Goal: Task Accomplishment & Management: Manage account settings

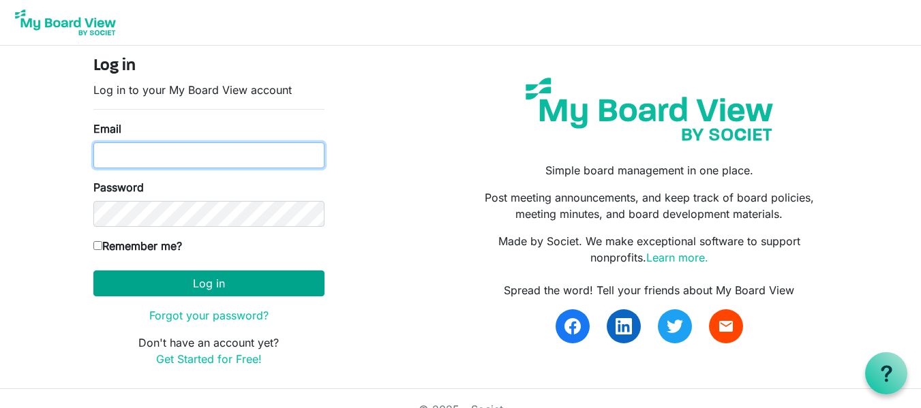
type input "patsym177@gmail.com"
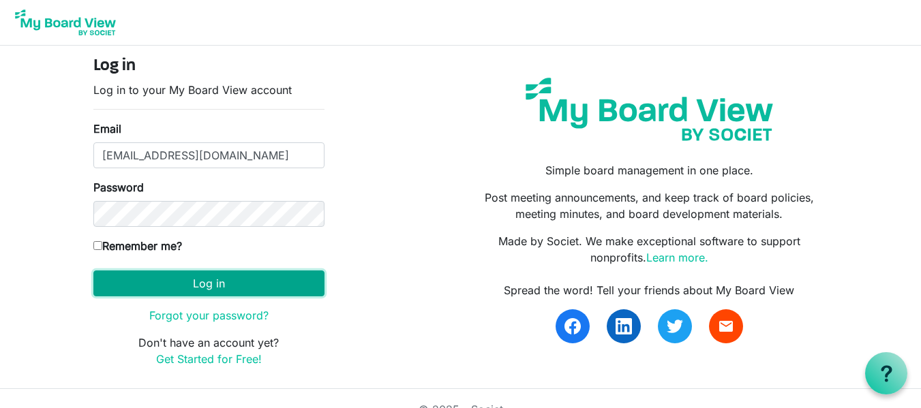
click at [165, 288] on button "Log in" at bounding box center [208, 284] width 231 height 26
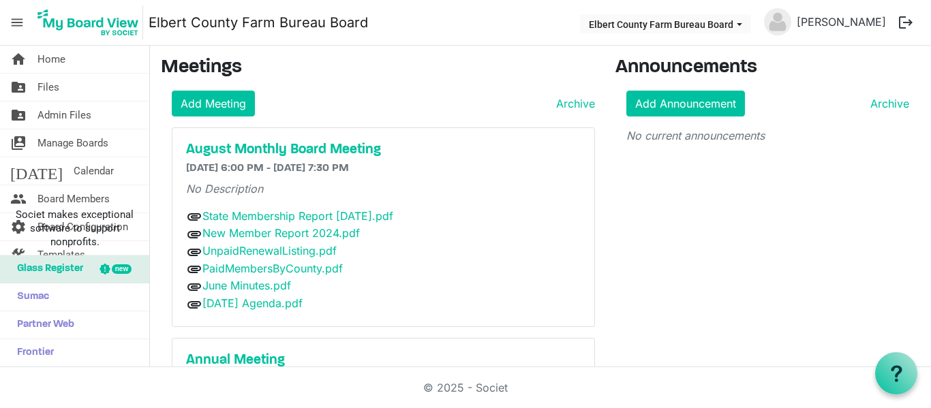
scroll to position [273, 0]
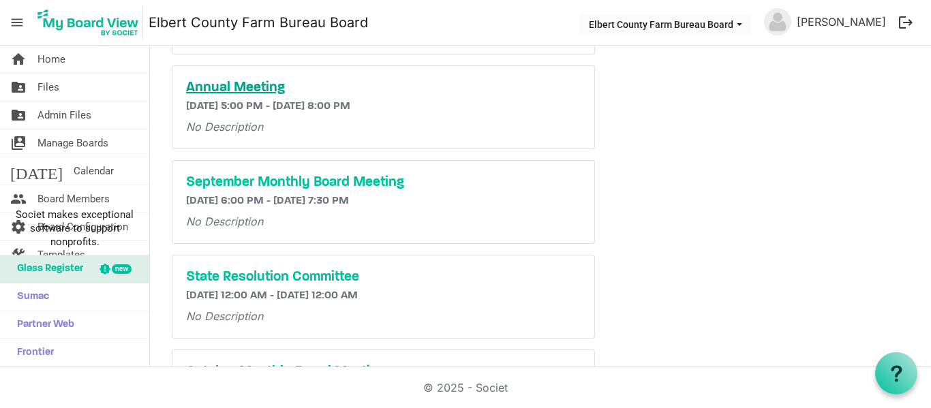
click at [262, 89] on h5 "Annual Meeting" at bounding box center [383, 88] width 395 height 16
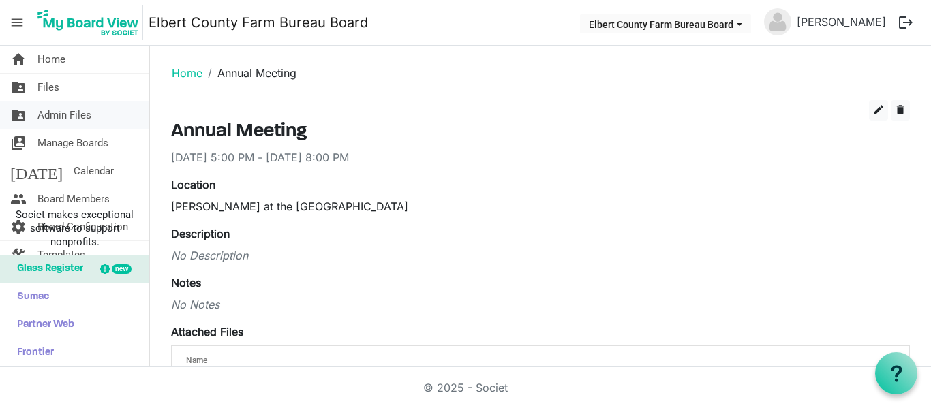
click at [75, 109] on span "Admin Files" at bounding box center [64, 115] width 54 height 27
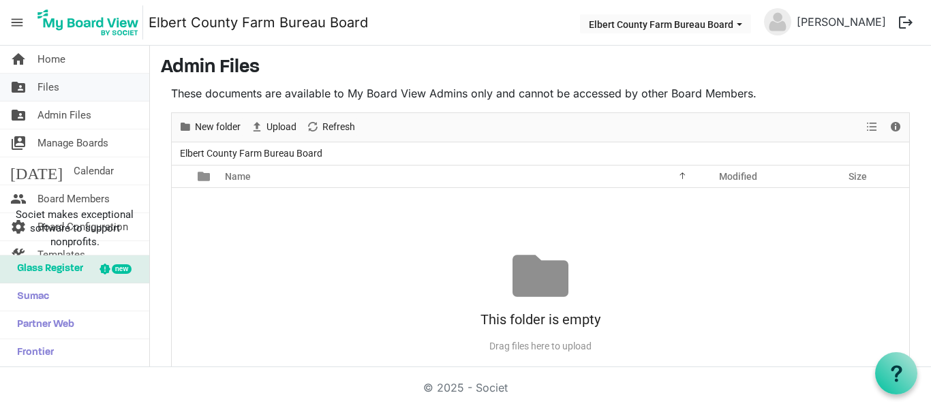
click at [53, 89] on span "Files" at bounding box center [48, 87] width 22 height 27
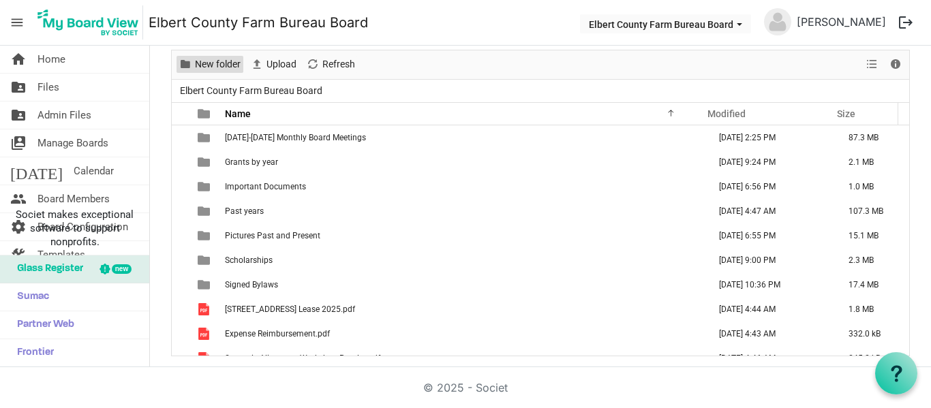
click at [221, 67] on span "New folder" at bounding box center [218, 64] width 48 height 17
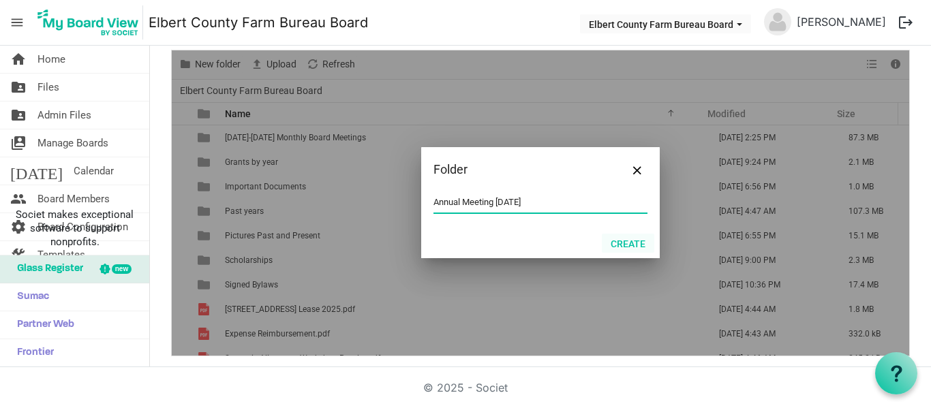
type input "Annual Meeting [DATE]"
click at [616, 244] on button "Create" at bounding box center [628, 243] width 52 height 19
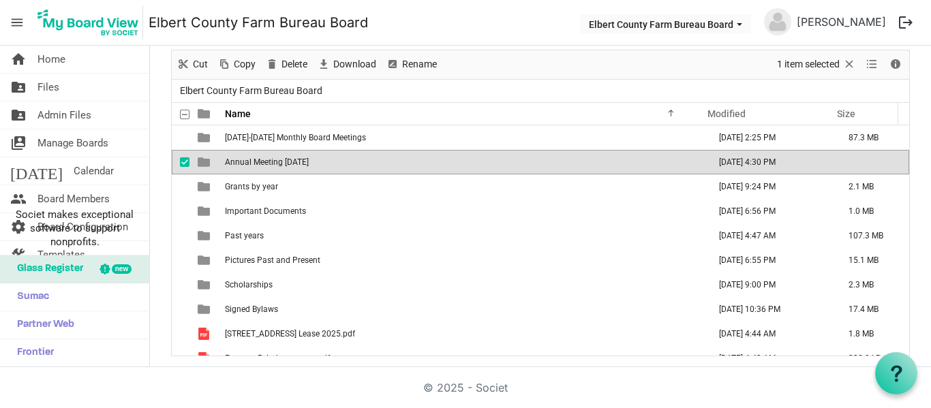
click at [309, 162] on span "Annual Meeting [DATE]" at bounding box center [267, 162] width 84 height 10
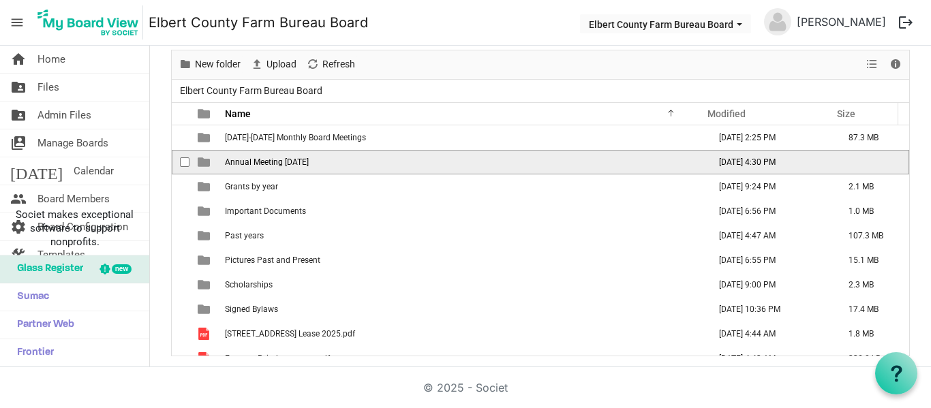
click at [309, 162] on span "Annual Meeting [DATE]" at bounding box center [267, 162] width 84 height 10
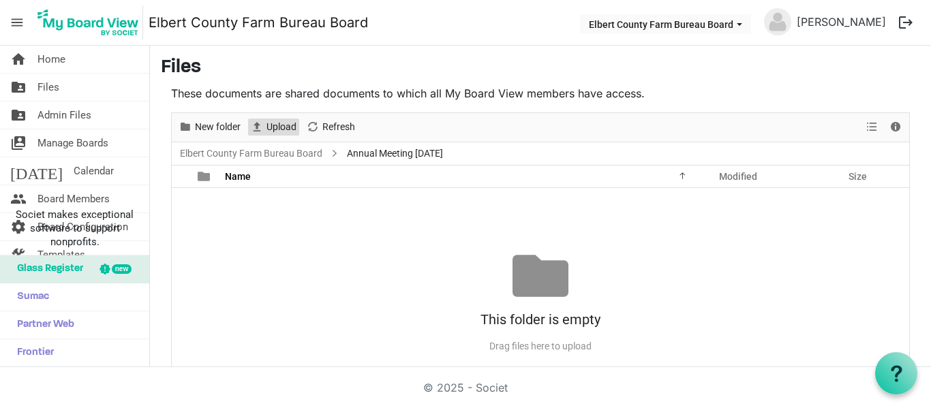
click at [275, 127] on span "Upload" at bounding box center [281, 127] width 33 height 17
click at [65, 64] on span "Home" at bounding box center [51, 59] width 28 height 27
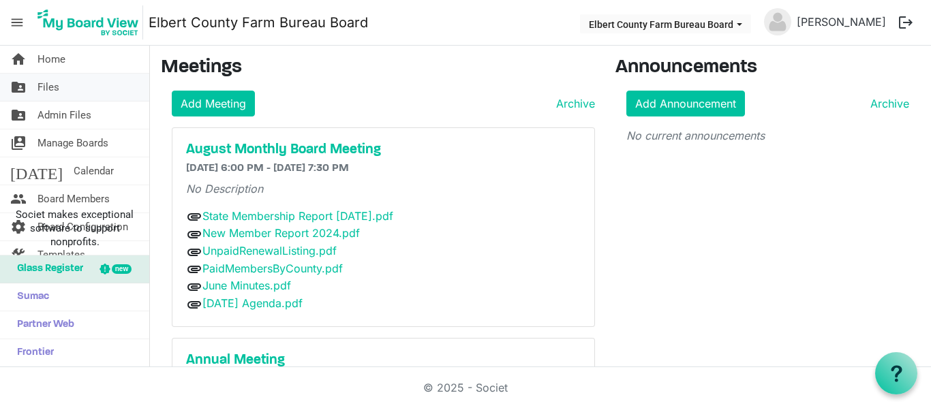
click at [56, 86] on span "Files" at bounding box center [48, 87] width 22 height 27
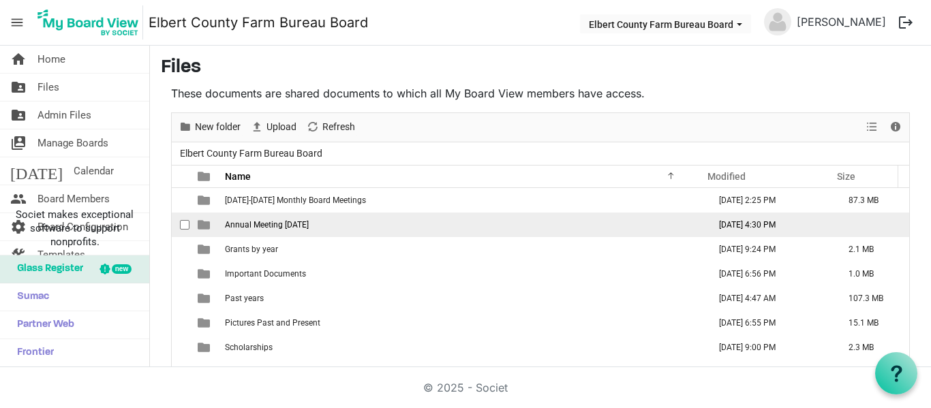
click at [266, 228] on span "Annual Meeting [DATE]" at bounding box center [267, 225] width 84 height 10
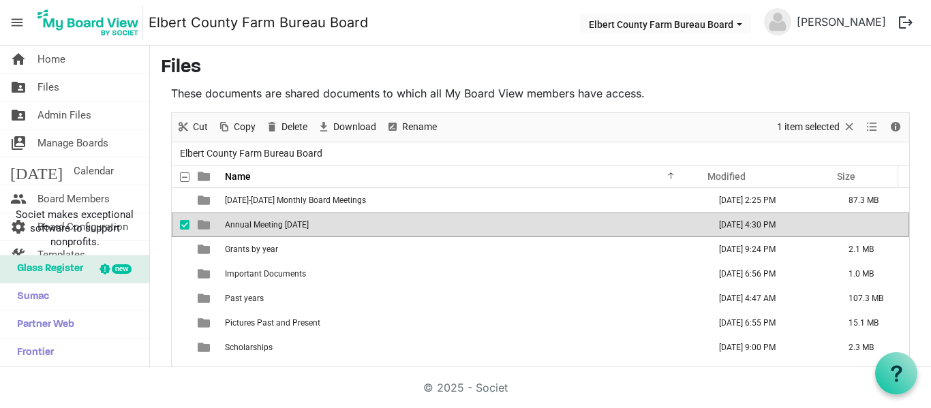
click at [266, 228] on span "Annual Meeting [DATE]" at bounding box center [267, 225] width 84 height 10
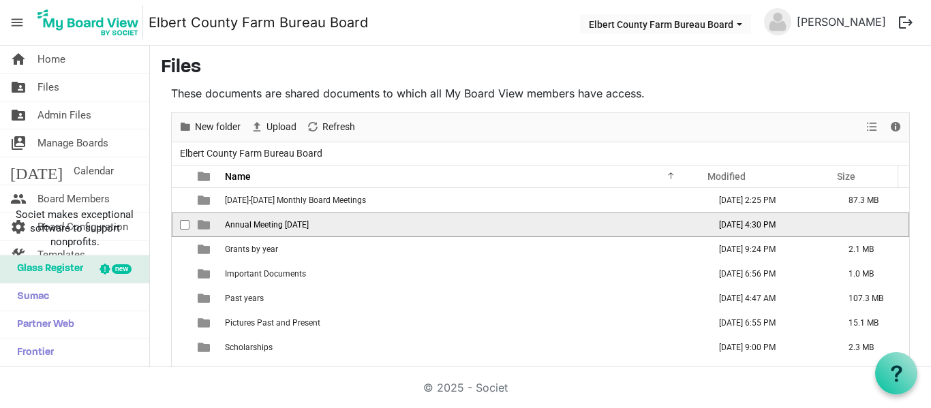
click at [266, 228] on span "Annual Meeting [DATE]" at bounding box center [267, 225] width 84 height 10
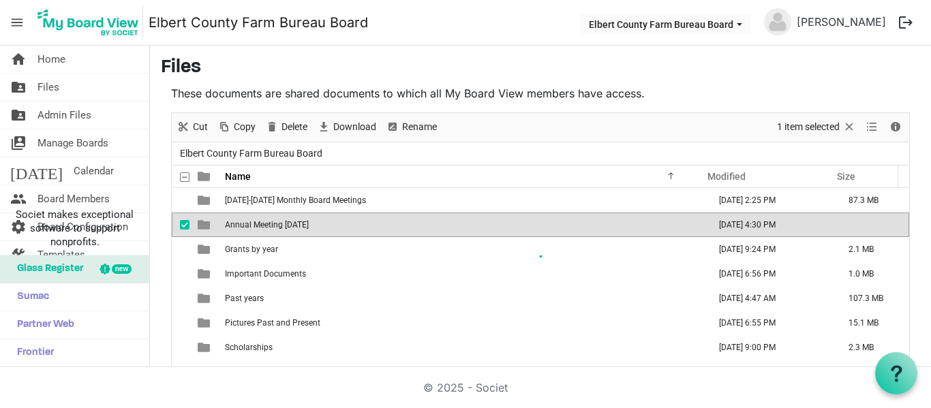
scroll to position [51, 0]
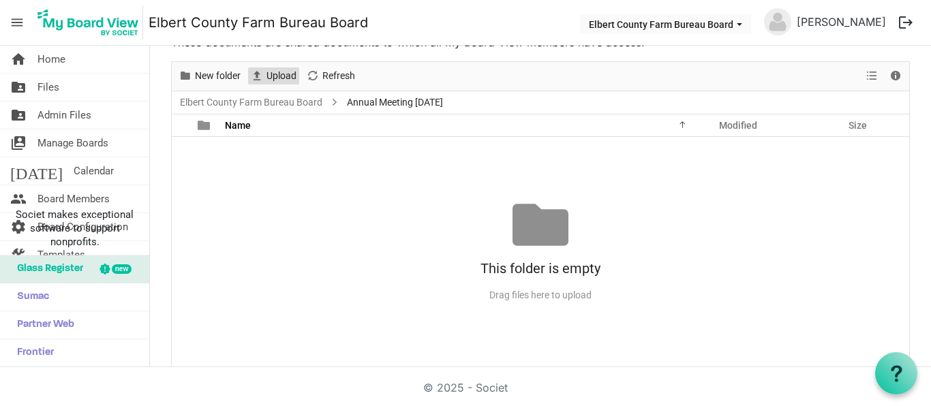
click at [272, 74] on span "Upload" at bounding box center [281, 75] width 33 height 17
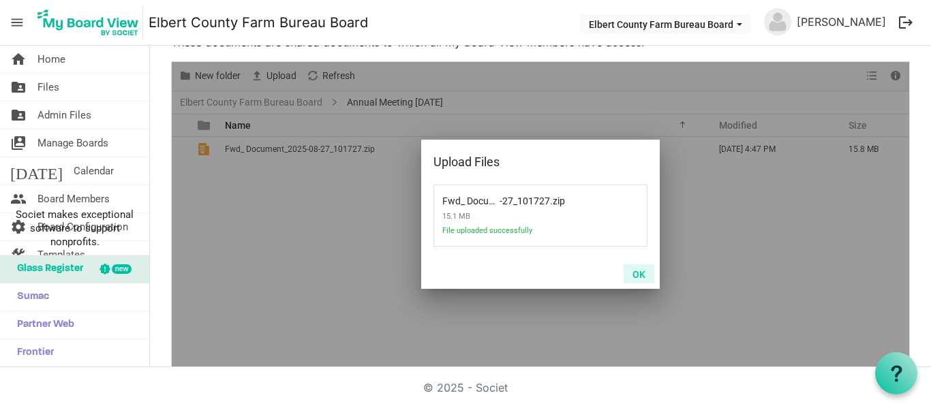
click at [638, 275] on button "OK" at bounding box center [638, 273] width 31 height 19
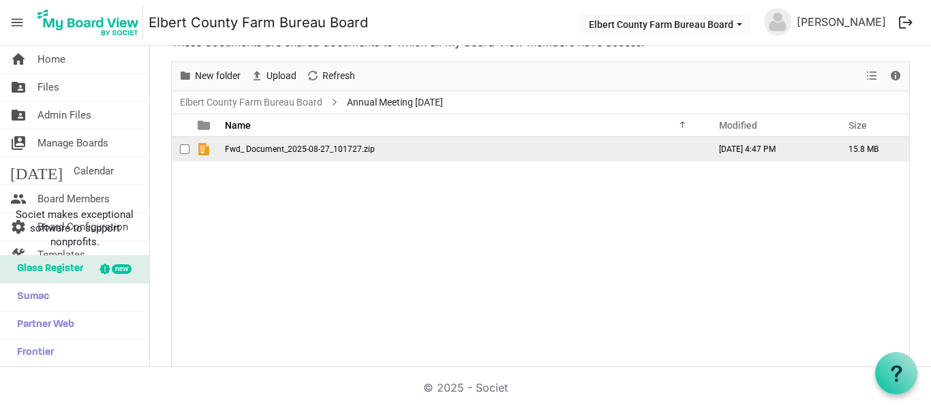
click at [303, 144] on span "Fwd_ Document_2025-08-27_101727.zip" at bounding box center [300, 149] width 150 height 10
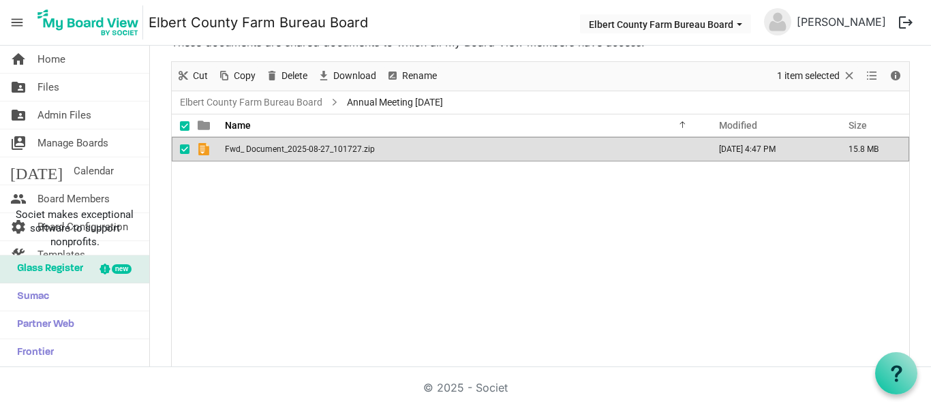
click at [303, 144] on span "Fwd_ Document_2025-08-27_101727.zip" at bounding box center [300, 149] width 150 height 10
click at [293, 78] on span "Delete" at bounding box center [294, 75] width 29 height 17
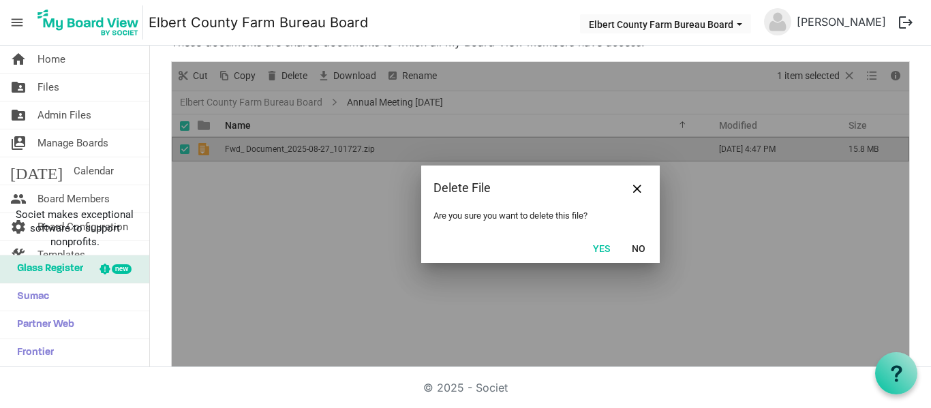
click at [598, 245] on button "Yes" at bounding box center [601, 247] width 35 height 19
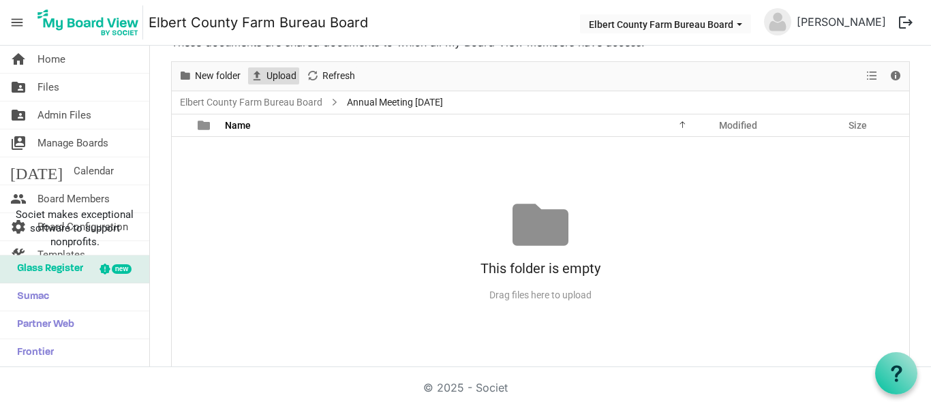
click at [286, 72] on span "Upload" at bounding box center [281, 75] width 33 height 17
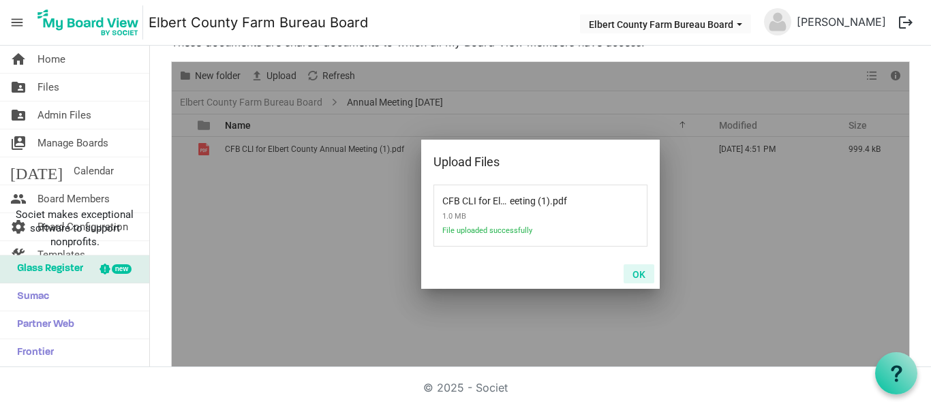
click at [639, 276] on button "OK" at bounding box center [638, 273] width 31 height 19
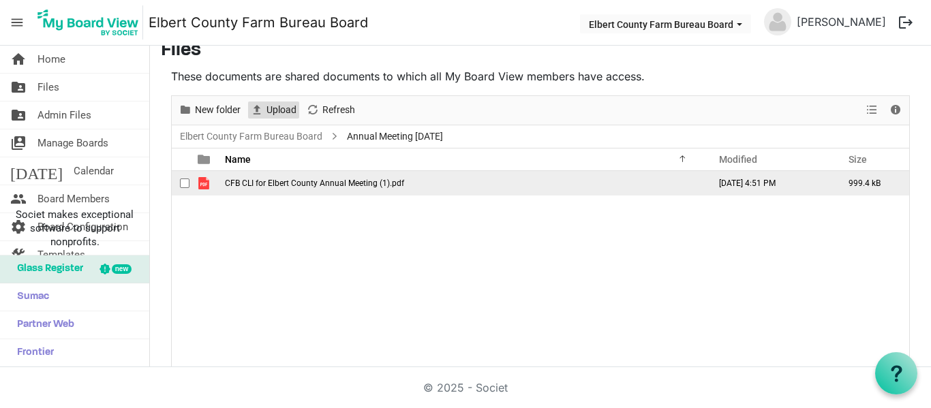
scroll to position [0, 0]
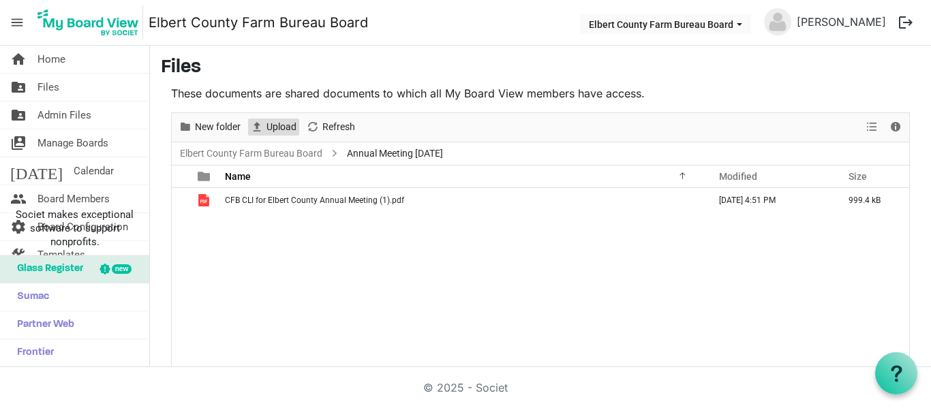
click at [281, 123] on span "Upload" at bounding box center [281, 127] width 33 height 17
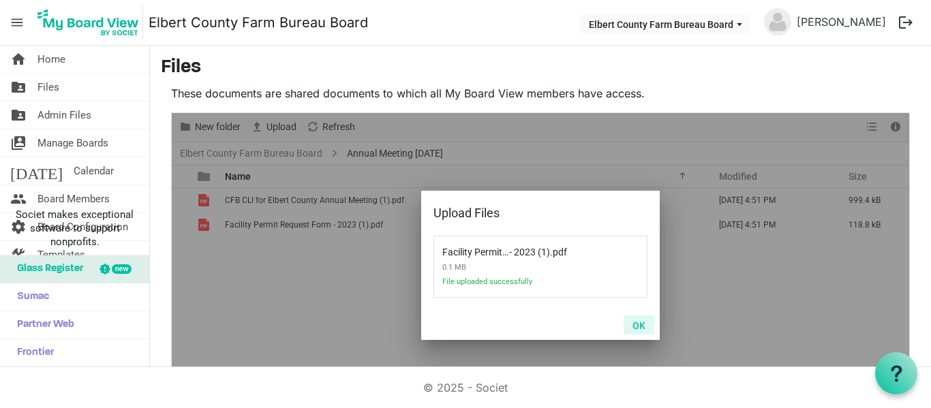
click at [631, 328] on button "OK" at bounding box center [638, 324] width 31 height 19
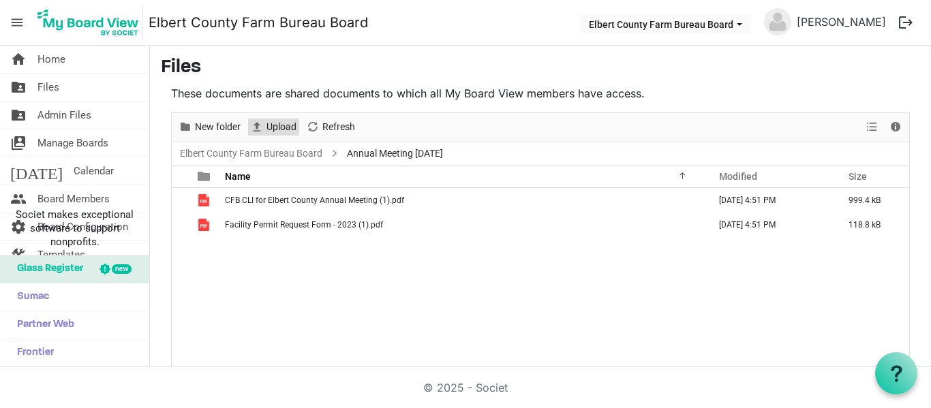
click at [273, 124] on span "Upload" at bounding box center [281, 127] width 33 height 17
click at [287, 121] on span "Upload" at bounding box center [281, 127] width 33 height 17
click at [273, 126] on span "Upload" at bounding box center [281, 127] width 33 height 17
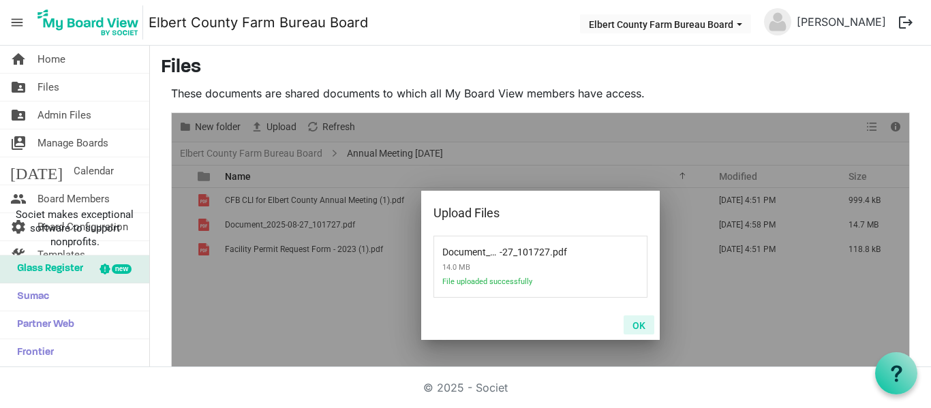
click at [637, 326] on button "OK" at bounding box center [638, 324] width 31 height 19
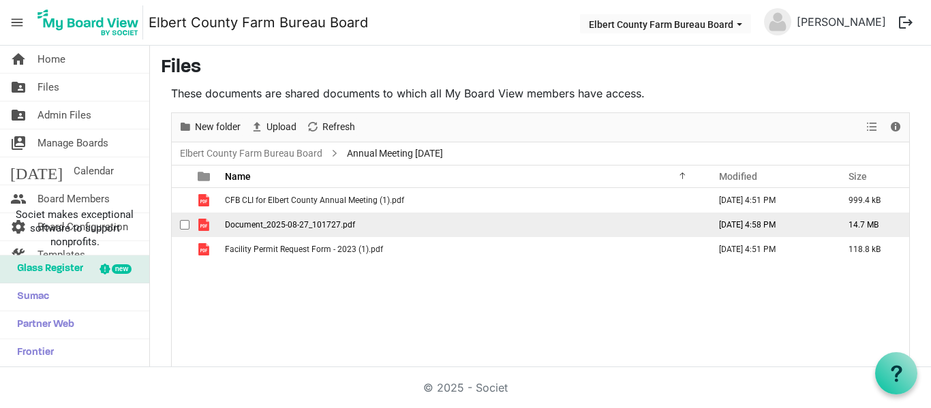
click at [341, 225] on span "Document_2025-08-27_101727.pdf" at bounding box center [290, 225] width 130 height 10
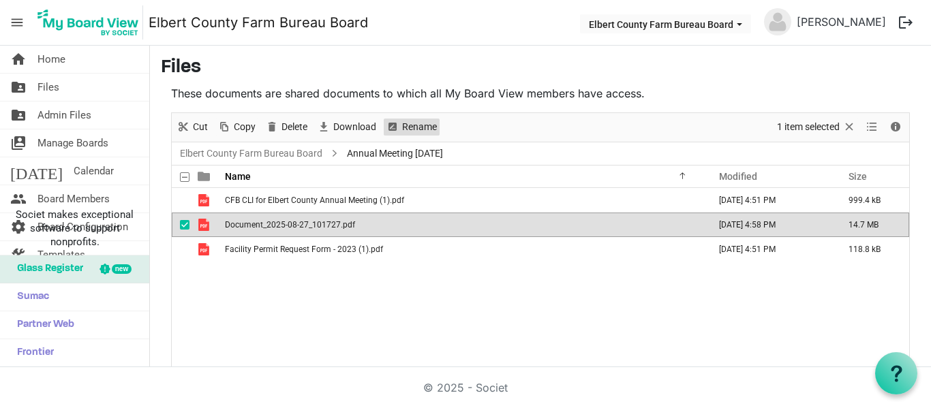
click at [413, 123] on span "Rename" at bounding box center [419, 127] width 37 height 17
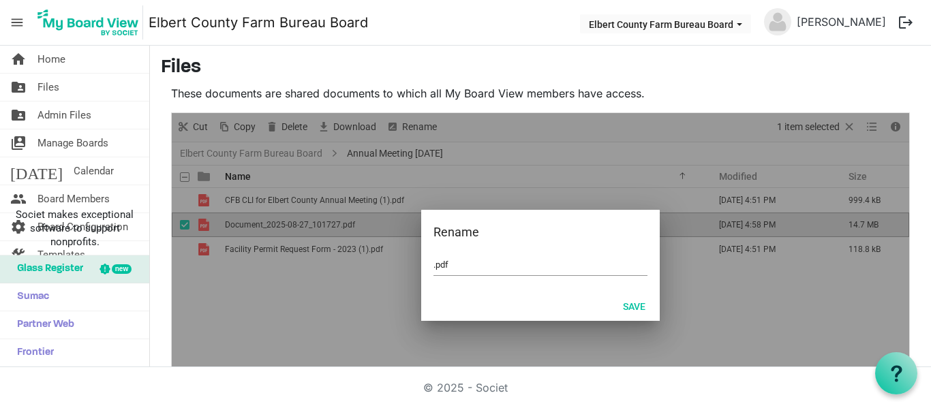
click at [531, 286] on div ".pdf" at bounding box center [540, 273] width 238 height 36
click at [433, 264] on input ".pdf" at bounding box center [540, 265] width 214 height 20
type input "CJ Park and Waiver.pdf"
click at [625, 305] on button "Save" at bounding box center [634, 305] width 40 height 19
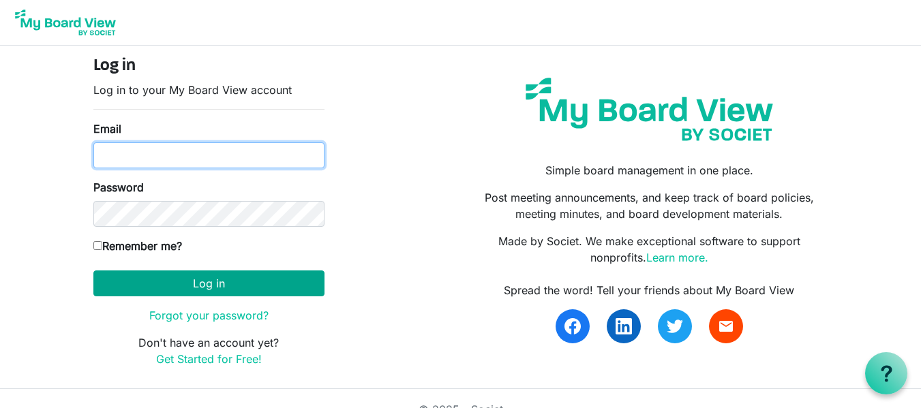
type input "patsym177@gmail.com"
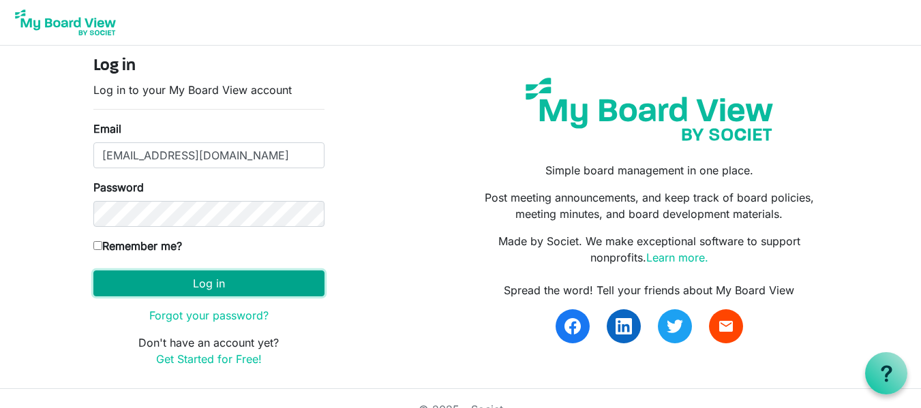
click at [164, 279] on button "Log in" at bounding box center [208, 284] width 231 height 26
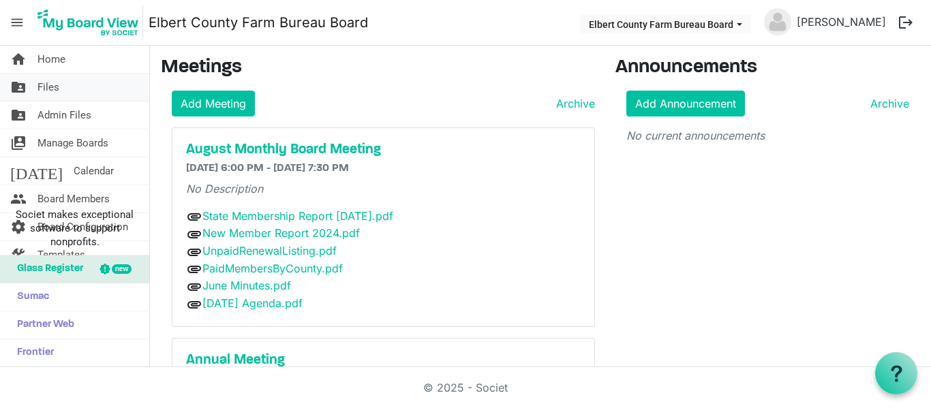
click at [53, 89] on span "Files" at bounding box center [48, 87] width 22 height 27
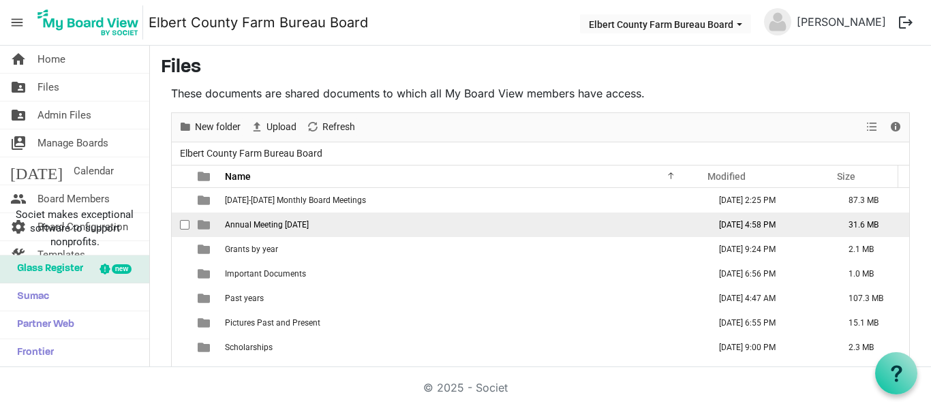
click at [261, 223] on span "Annual Meeting September 2025" at bounding box center [267, 225] width 84 height 10
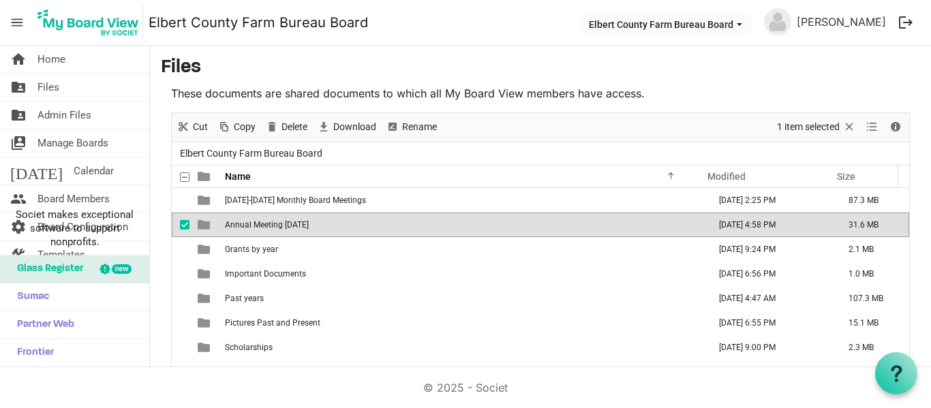
click at [261, 224] on span "Annual Meeting September 2025" at bounding box center [267, 225] width 84 height 10
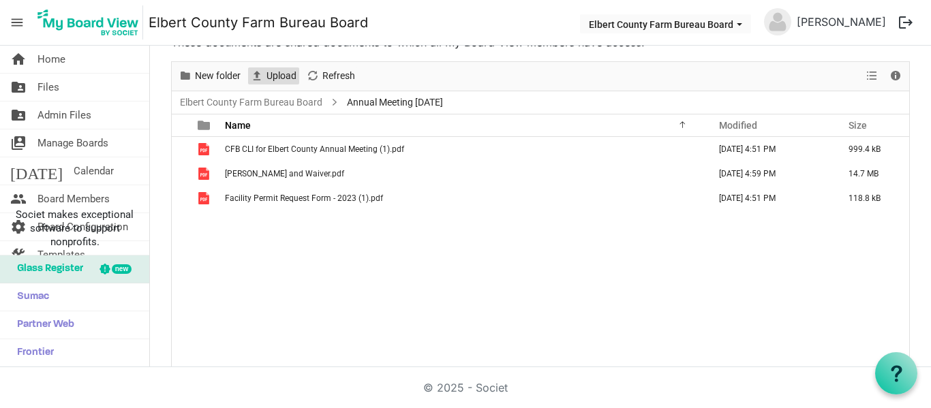
click at [279, 76] on span "Upload" at bounding box center [281, 75] width 33 height 17
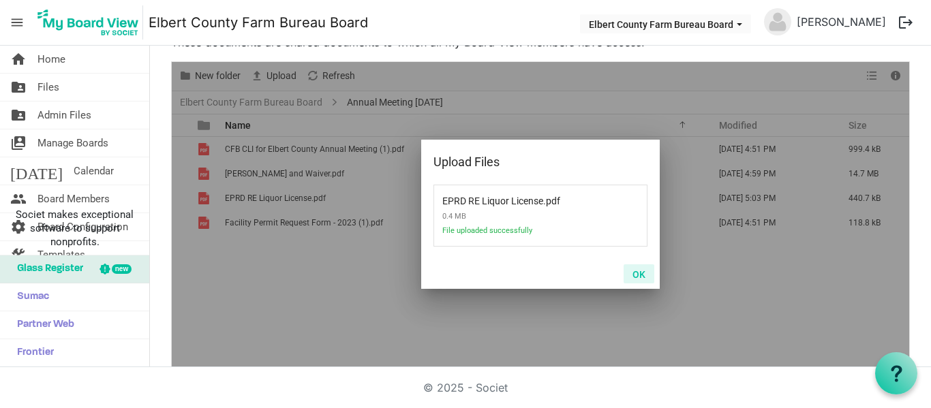
click at [635, 275] on button "OK" at bounding box center [638, 273] width 31 height 19
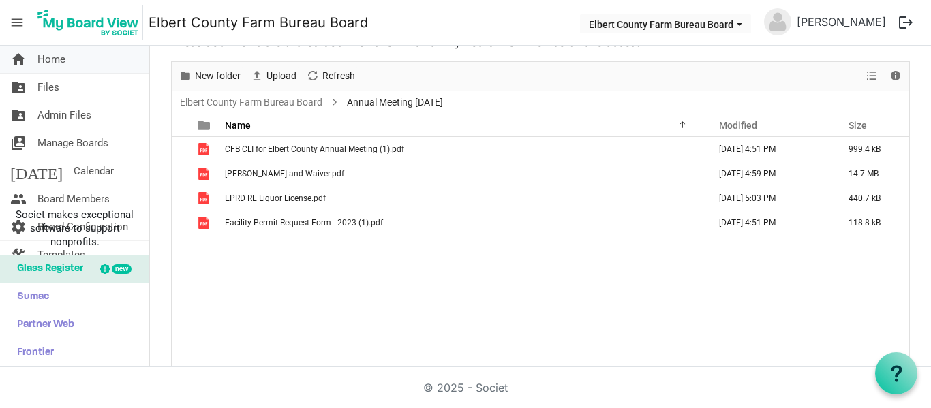
drag, startPoint x: 50, startPoint y: 57, endPoint x: 78, endPoint y: 65, distance: 29.8
click at [50, 57] on span "Home" at bounding box center [51, 59] width 28 height 27
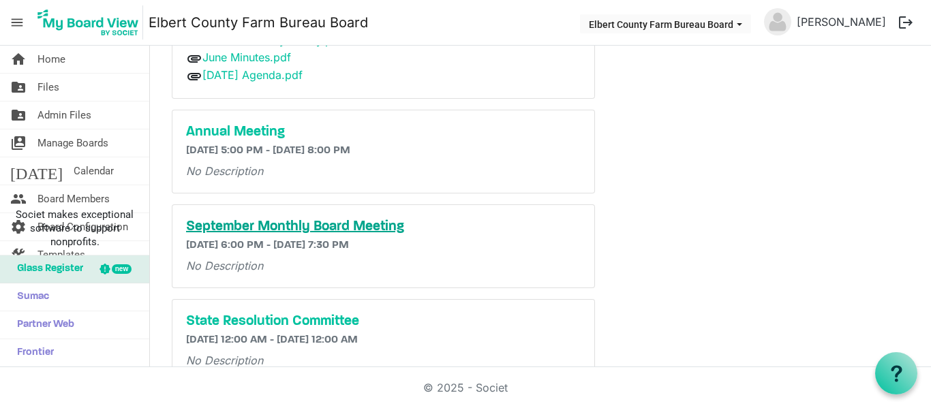
scroll to position [204, 0]
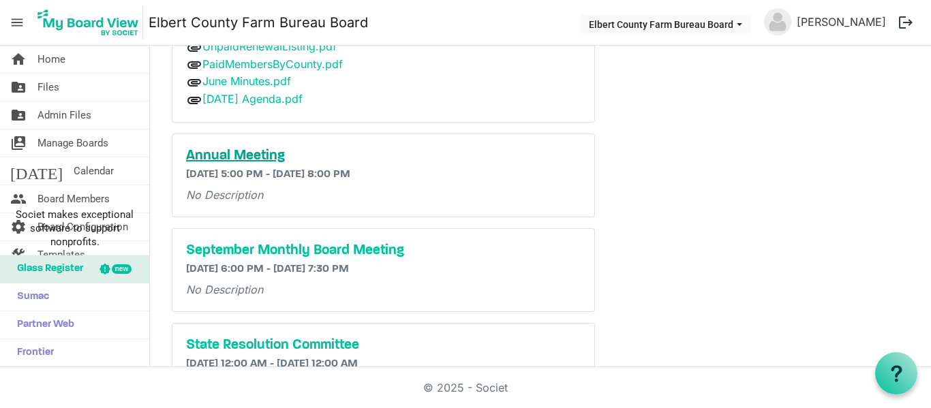
click at [254, 155] on h5 "Annual Meeting" at bounding box center [383, 156] width 395 height 16
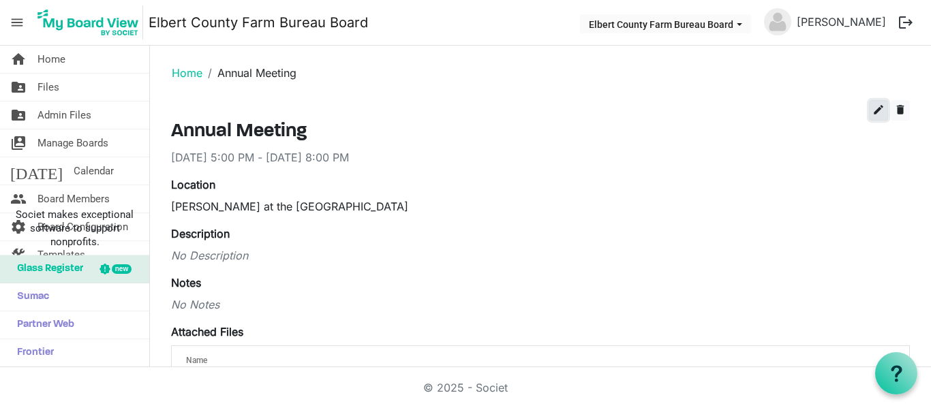
click at [872, 106] on span "edit" at bounding box center [878, 110] width 12 height 12
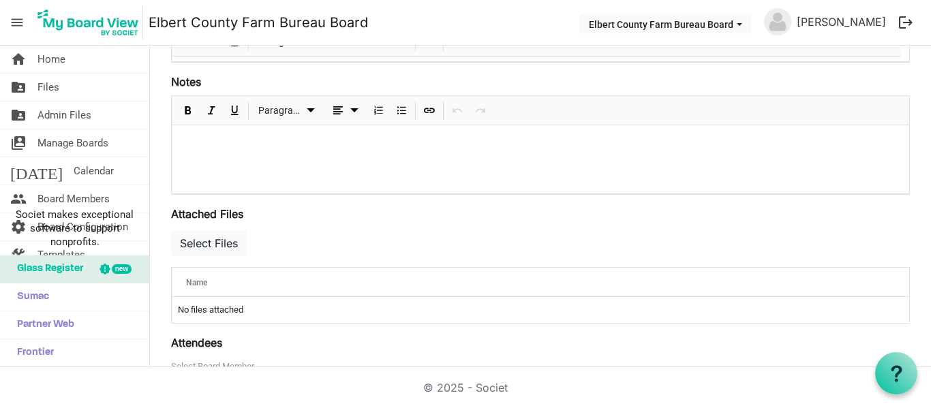
scroll to position [409, 0]
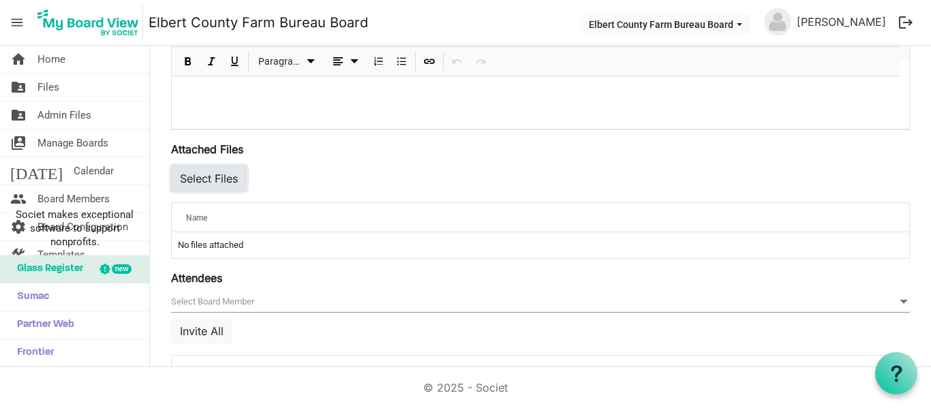
click at [232, 184] on button "Select Files" at bounding box center [209, 179] width 76 height 26
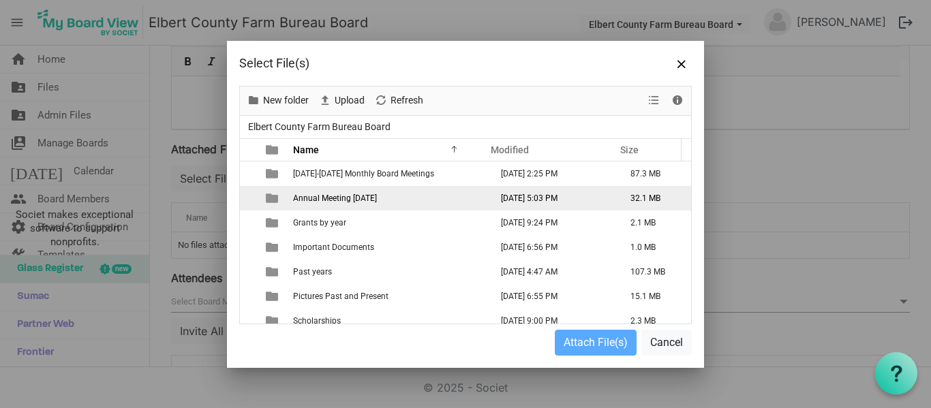
click at [339, 199] on span "Annual Meeting [DATE]" at bounding box center [335, 199] width 84 height 10
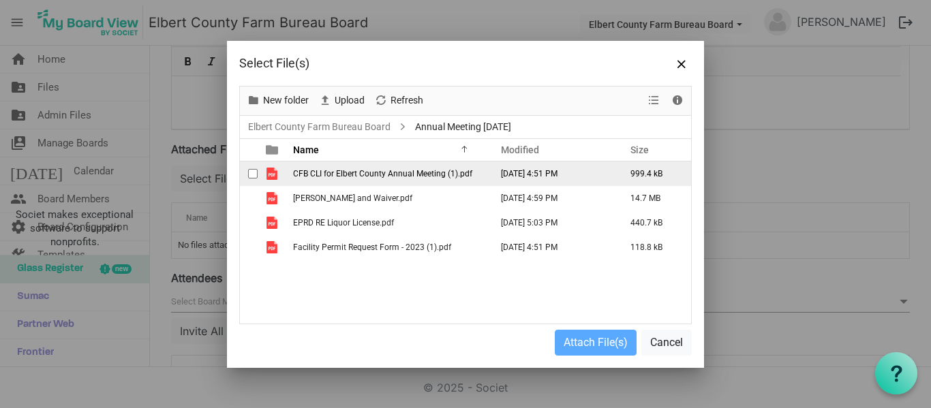
click at [247, 171] on td "checkbox" at bounding box center [249, 173] width 18 height 25
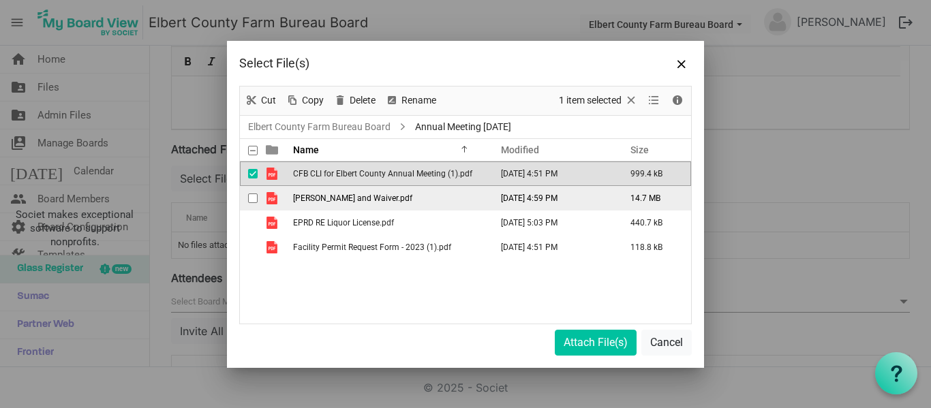
click at [251, 196] on span "checkbox" at bounding box center [253, 199] width 10 height 10
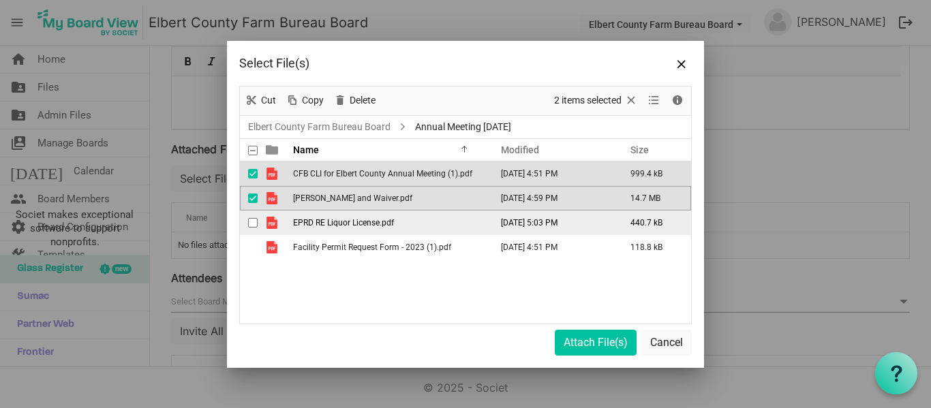
click at [255, 224] on span "checkbox" at bounding box center [253, 223] width 10 height 10
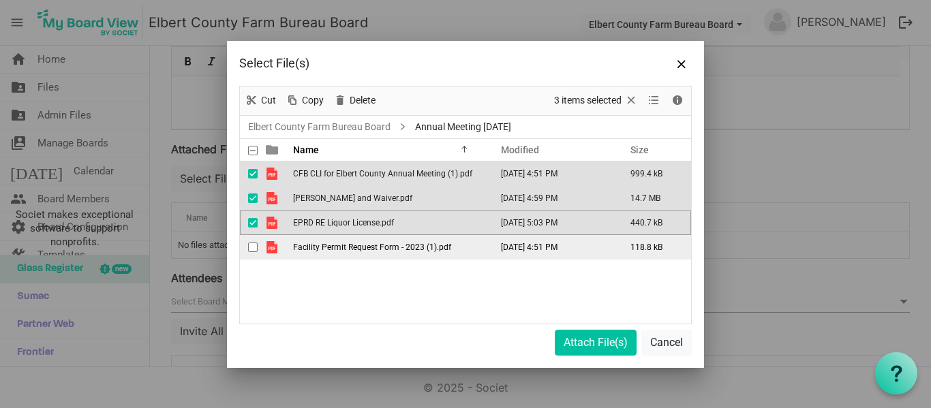
click at [254, 248] on span "checkbox" at bounding box center [253, 248] width 10 height 10
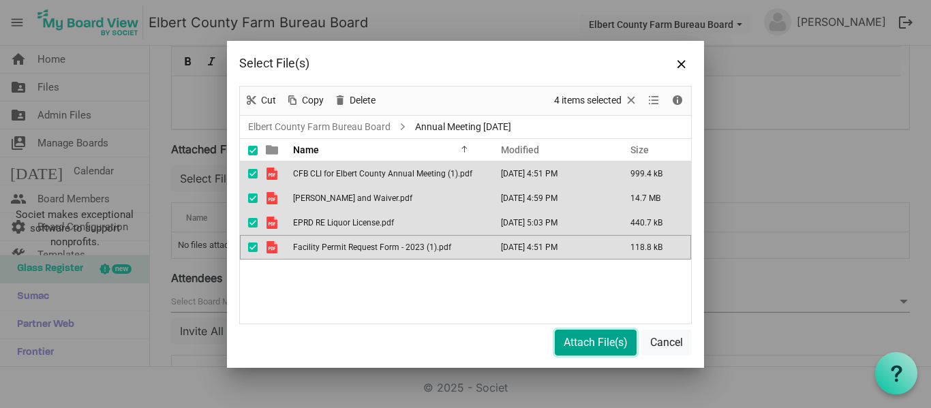
click at [569, 351] on button "Attach File(s)" at bounding box center [596, 343] width 82 height 26
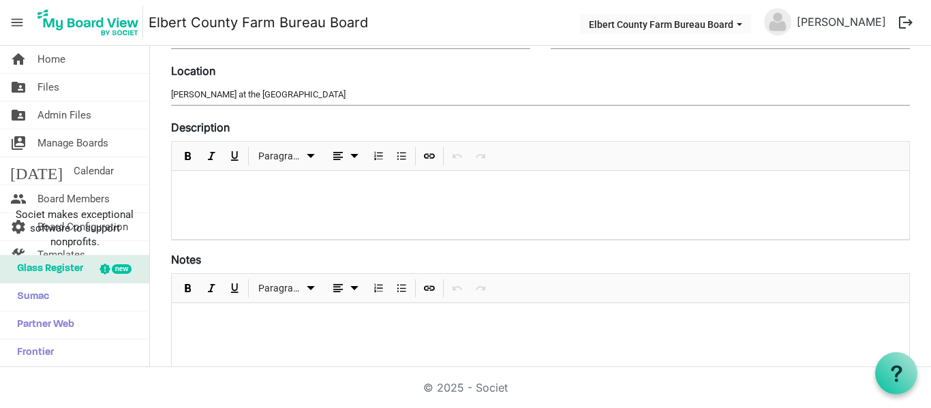
scroll to position [0, 0]
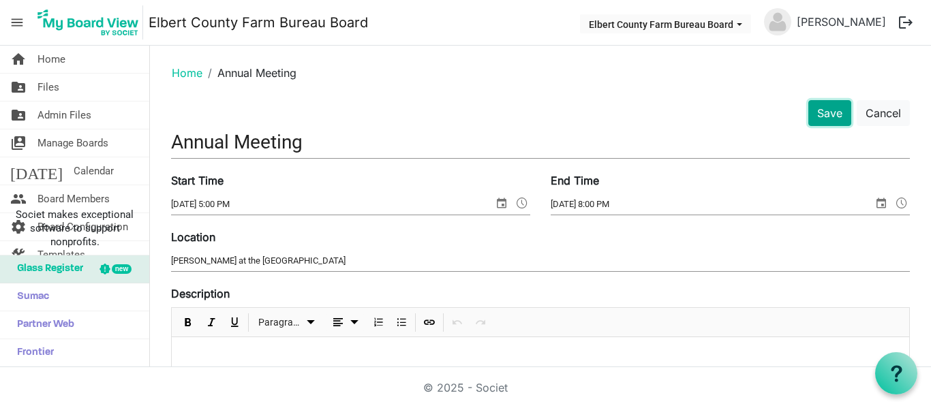
click at [814, 110] on button "Save" at bounding box center [829, 113] width 43 height 26
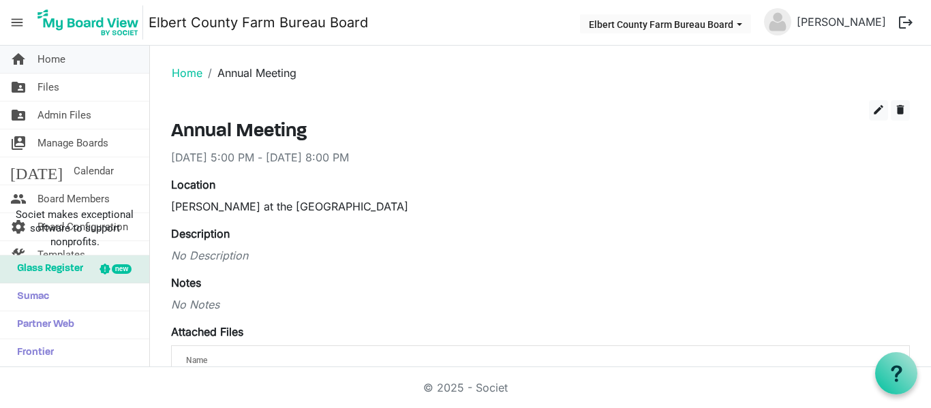
click at [51, 59] on span "Home" at bounding box center [51, 59] width 28 height 27
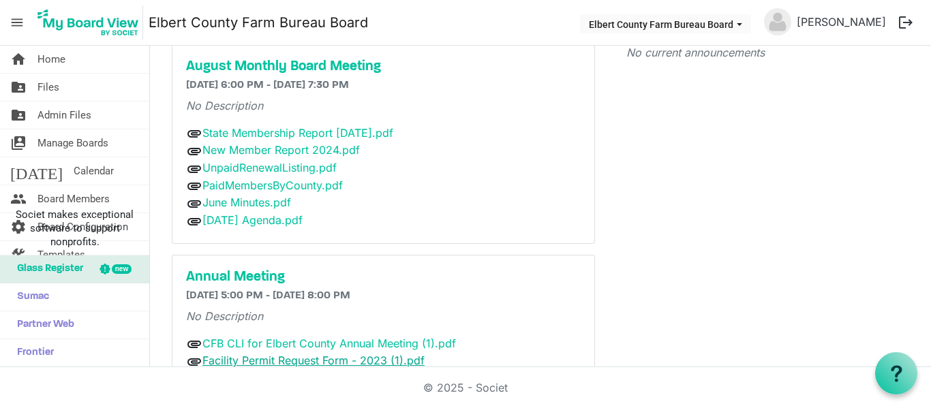
scroll to position [204, 0]
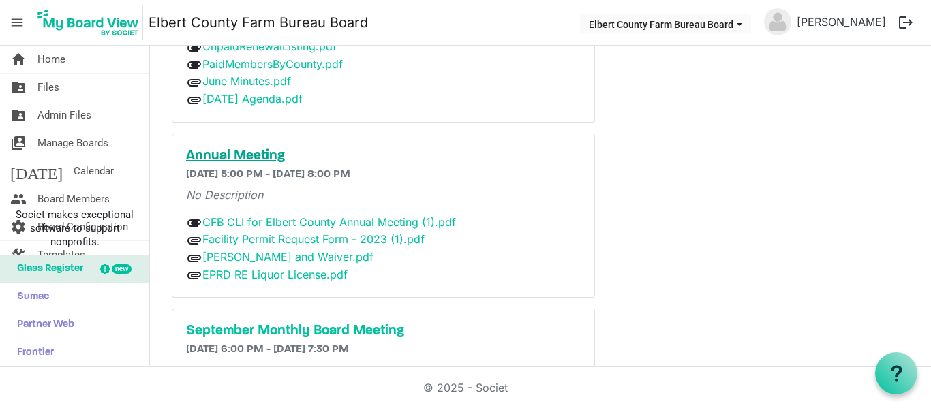
click at [266, 154] on h5 "Annual Meeting" at bounding box center [383, 156] width 395 height 16
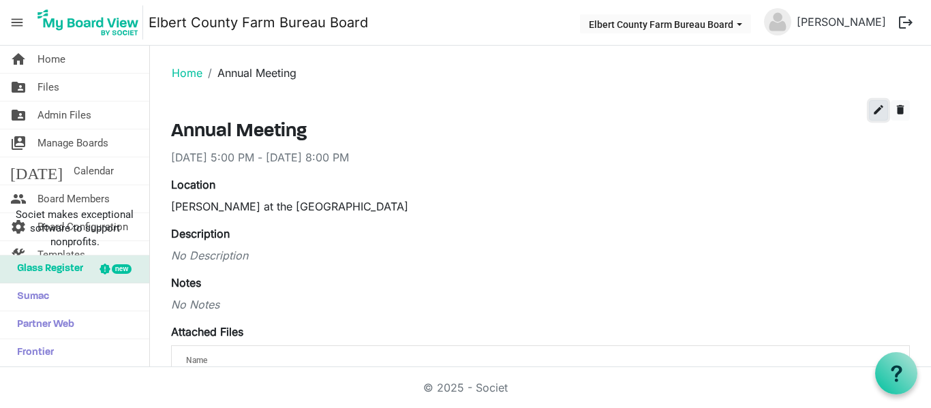
click at [872, 110] on span "edit" at bounding box center [878, 110] width 12 height 12
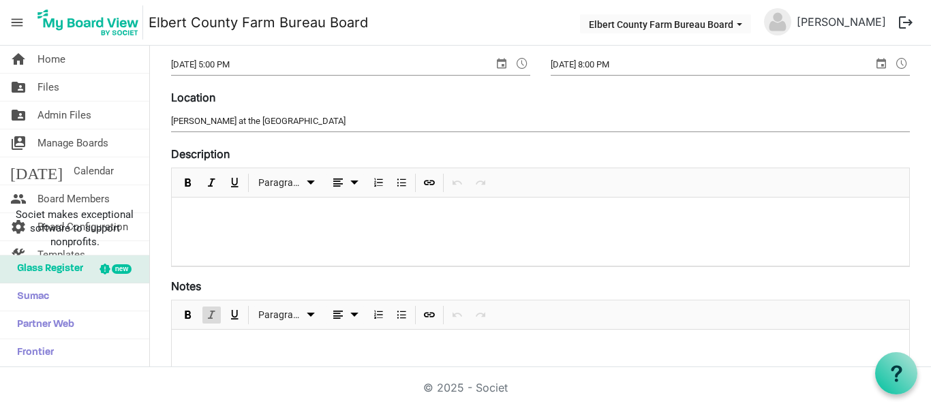
scroll to position [136, 0]
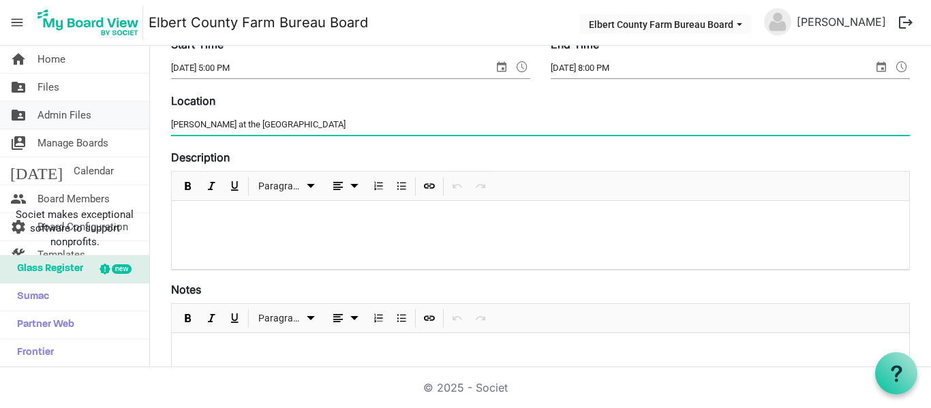
drag, startPoint x: 212, startPoint y: 130, endPoint x: 147, endPoint y: 123, distance: 65.8
click at [147, 123] on div "home Home folder_shared Files folder_shared Admin Files switch_account Manage B…" at bounding box center [465, 207] width 931 height 322
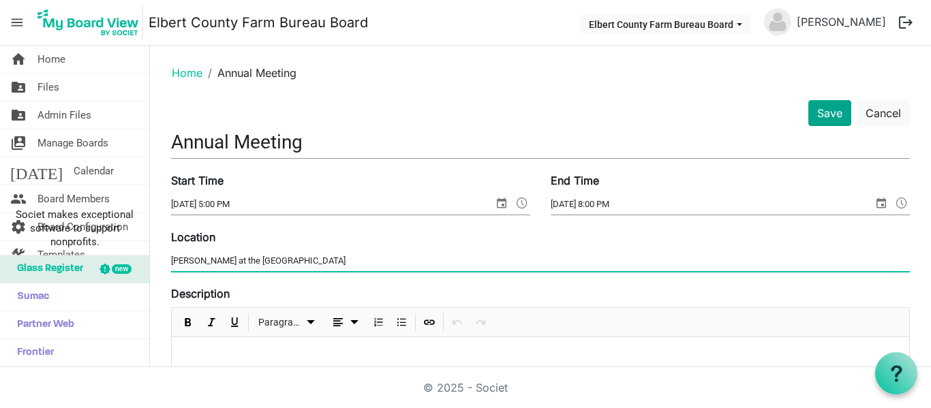
type input "Casey Jones at the Pavilion"
click at [830, 119] on button "Save" at bounding box center [829, 113] width 43 height 26
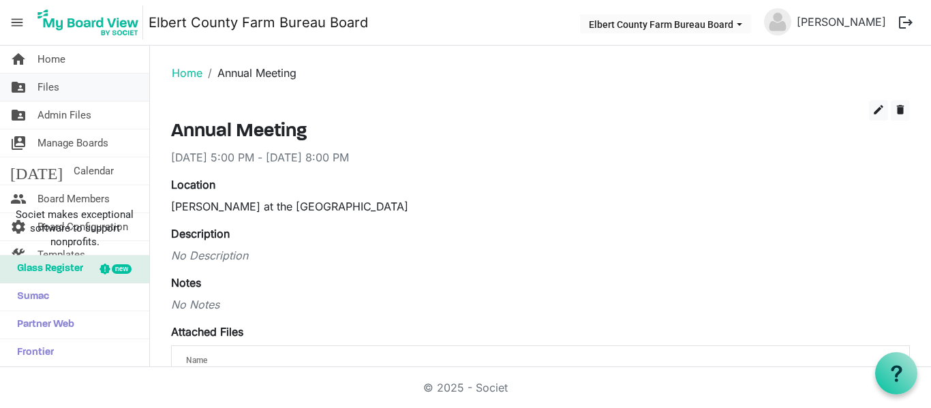
drag, startPoint x: 53, startPoint y: 60, endPoint x: 143, endPoint y: 82, distance: 92.7
click at [53, 60] on span "Home" at bounding box center [51, 59] width 28 height 27
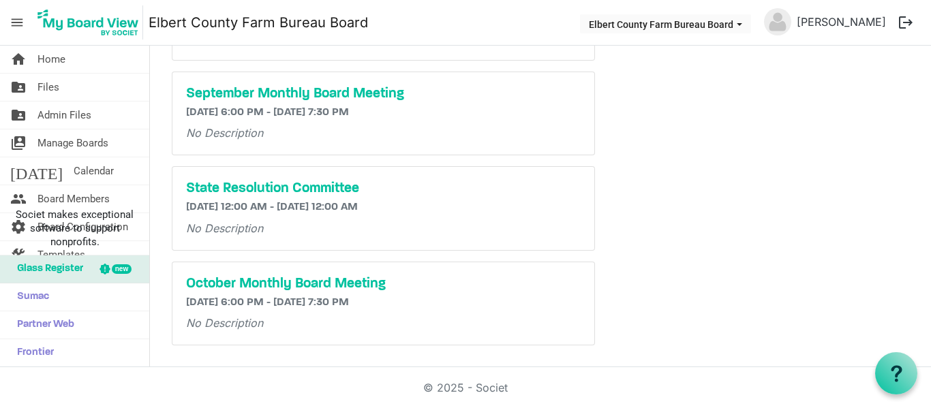
scroll to position [305, 0]
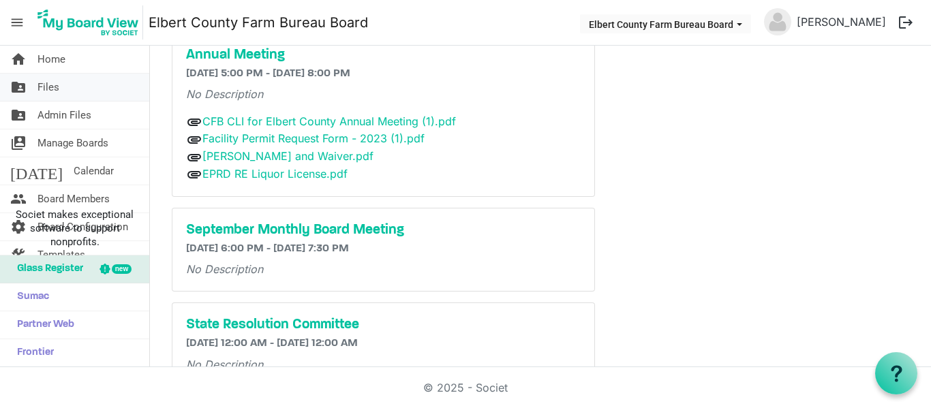
click at [61, 88] on link "folder_shared Files" at bounding box center [74, 87] width 149 height 27
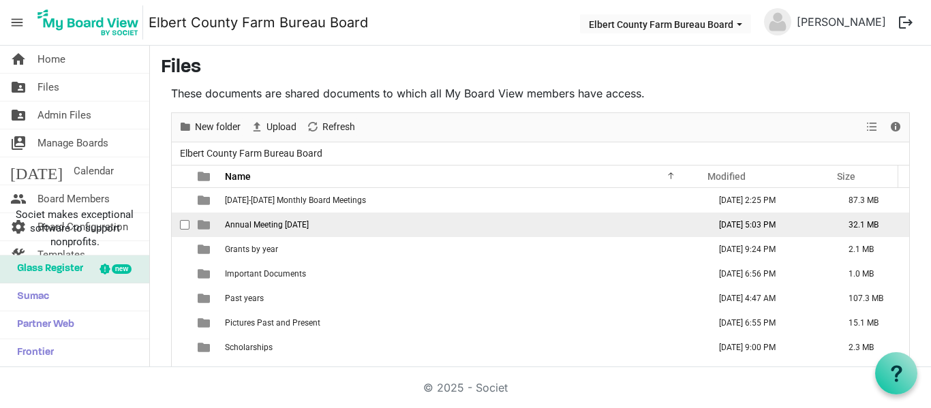
click at [277, 221] on span "Annual Meeting [DATE]" at bounding box center [267, 225] width 84 height 10
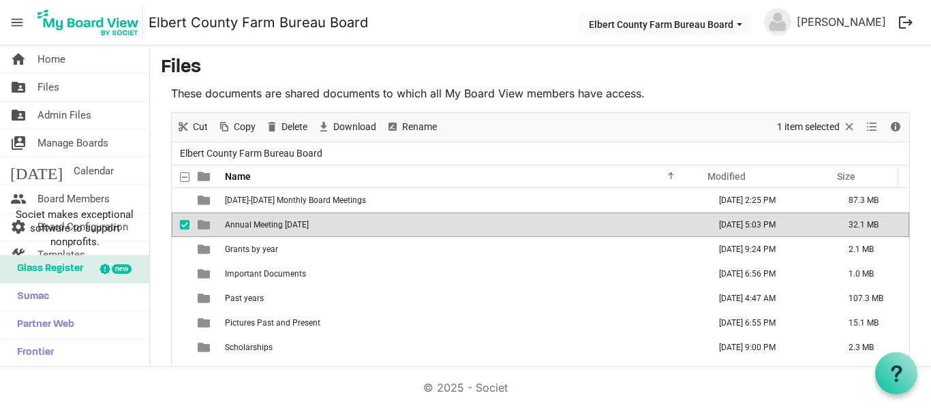
click at [277, 221] on span "Annual Meeting September 2025" at bounding box center [267, 225] width 84 height 10
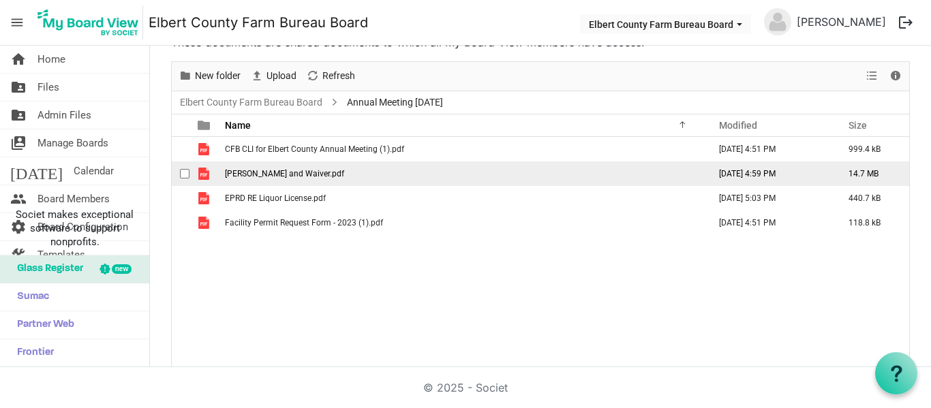
click at [182, 172] on span "checkbox" at bounding box center [185, 174] width 10 height 10
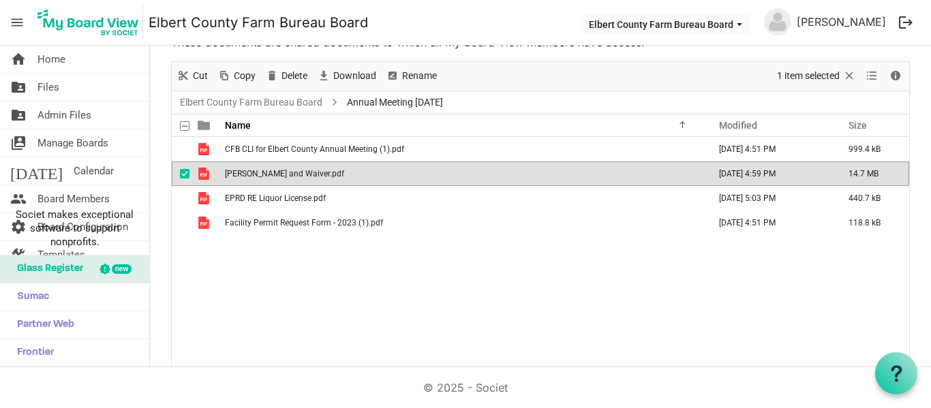
scroll to position [0, 0]
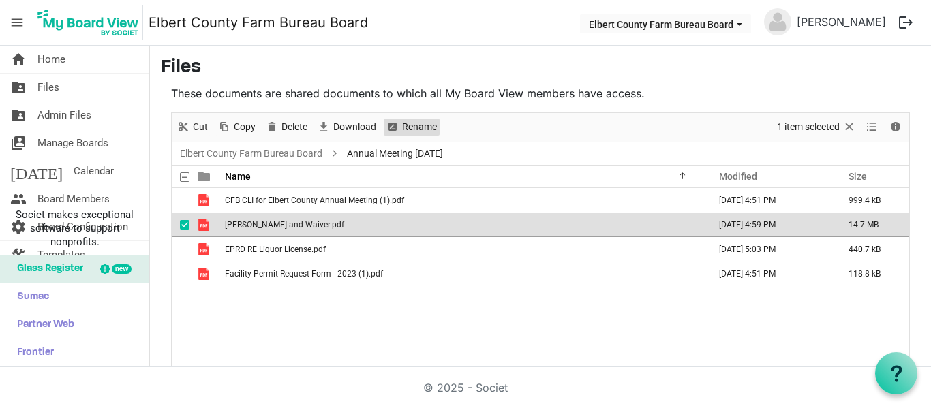
click at [416, 125] on span "Rename" at bounding box center [419, 127] width 37 height 17
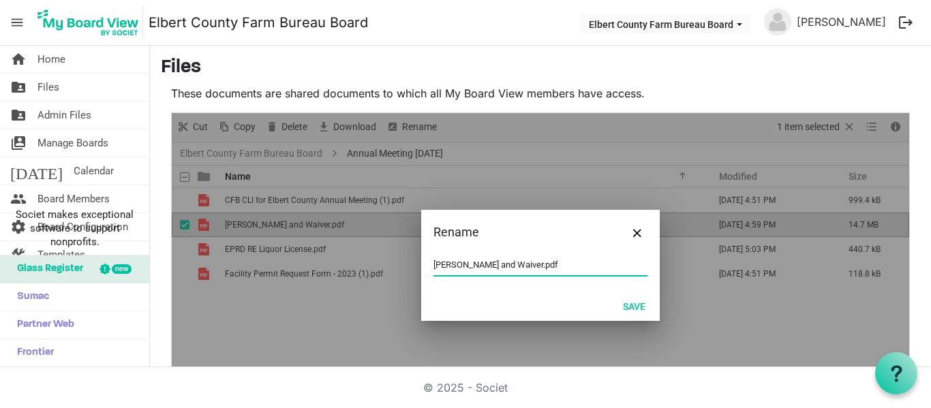
click at [460, 262] on input "CJ Park and Waiver.pdf" at bounding box center [540, 265] width 214 height 20
type input "[PERSON_NAME] Receipt and Waiver.pdf"
click at [626, 300] on button "Save" at bounding box center [634, 305] width 40 height 19
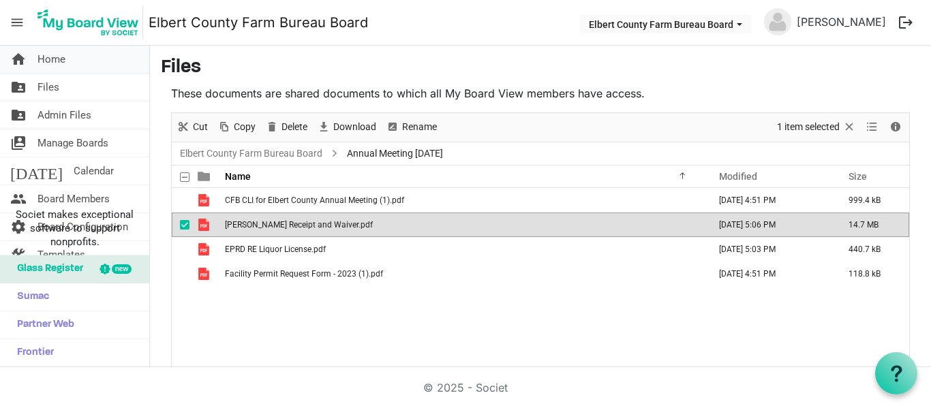
click at [65, 65] on span "Home" at bounding box center [51, 59] width 28 height 27
